Goal: Task Accomplishment & Management: Manage account settings

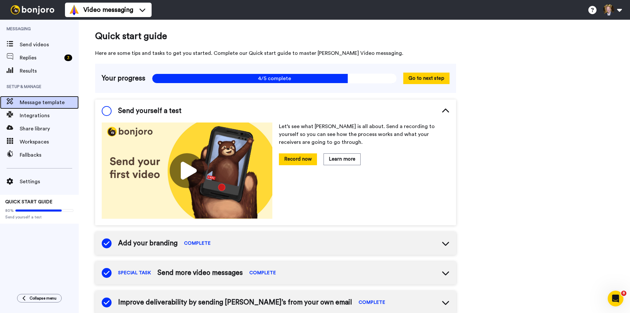
click at [33, 102] on span "Message template" at bounding box center [49, 103] width 59 height 8
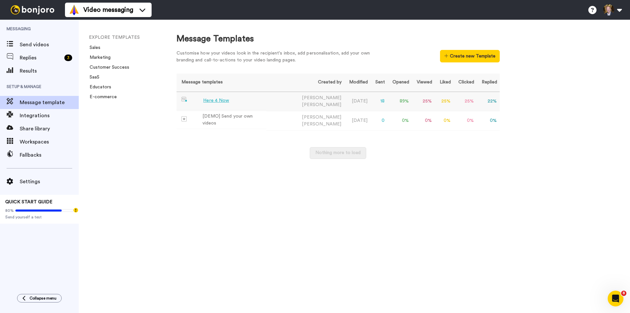
click at [219, 104] on td "Here 4 Now" at bounding box center [222, 101] width 90 height 18
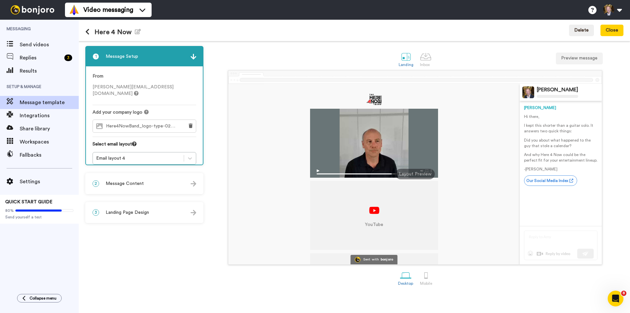
click at [139, 184] on span "Message Content" at bounding box center [125, 183] width 38 height 7
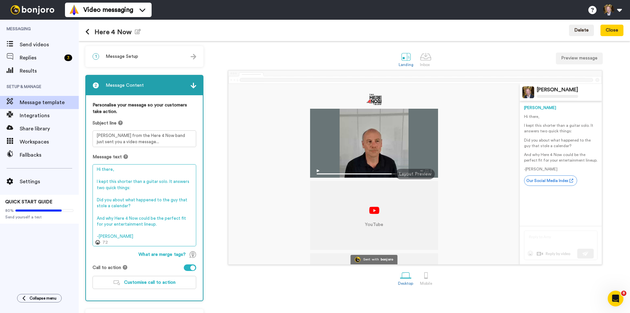
drag, startPoint x: 112, startPoint y: 201, endPoint x: 141, endPoint y: 158, distance: 52.2
click at [112, 200] on textarea "Hi there, I kept this shorter than a guitar solo. It answers two quick things: …" at bounding box center [145, 205] width 104 height 82
drag, startPoint x: 114, startPoint y: 202, endPoint x: 113, endPoint y: 198, distance: 3.3
click at [113, 200] on textarea "Hi there, I kept this shorter than a guitar solo. It answers two quick things: …" at bounding box center [145, 205] width 104 height 82
click at [121, 183] on textarea "Hi there, I kept this shorter than a guitar solo. It answers two quick things: …" at bounding box center [145, 205] width 104 height 82
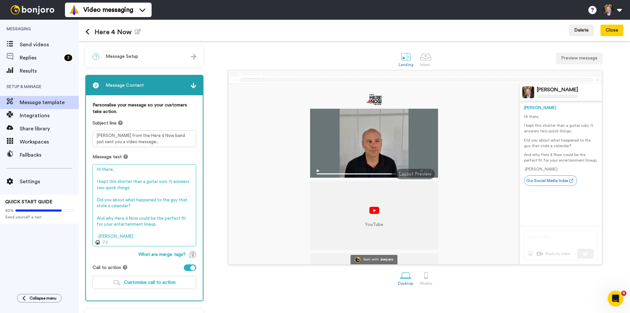
click at [121, 183] on textarea "Hi there, I kept this shorter than a guitar solo. It answers two quick things: …" at bounding box center [145, 205] width 104 height 82
click at [122, 182] on textarea "Hi there, I kept this shorter than a guitar solo. It answers two quick things: …" at bounding box center [145, 205] width 104 height 82
click at [114, 187] on textarea "Hi there, I kept this shorter than a guitar solo. It answers two quick things: …" at bounding box center [145, 205] width 104 height 82
click at [112, 200] on textarea "Hi there, I kept this shorter than a guitar solo. It answers two quick things: …" at bounding box center [145, 205] width 104 height 82
type textarea "Hi there, I kept this shorter than a guitar solo. It answers two quick things: …"
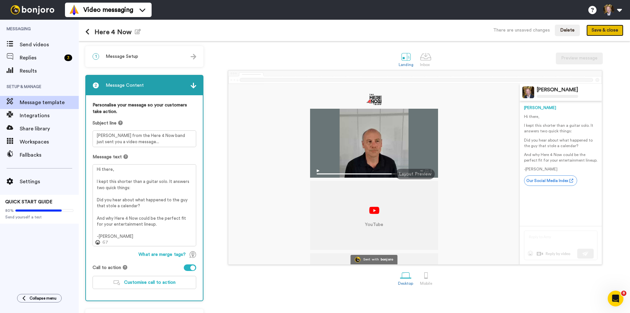
click at [600, 33] on button "Save & close" at bounding box center [605, 31] width 37 height 12
